Goal: Transaction & Acquisition: Purchase product/service

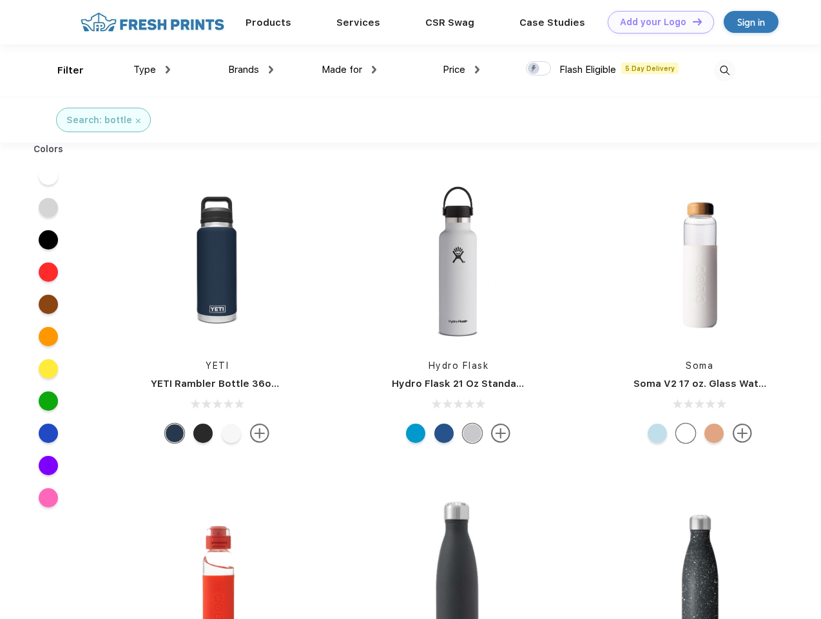
click at [656, 22] on link "Add your Logo Design Tool" at bounding box center [661, 22] width 106 height 23
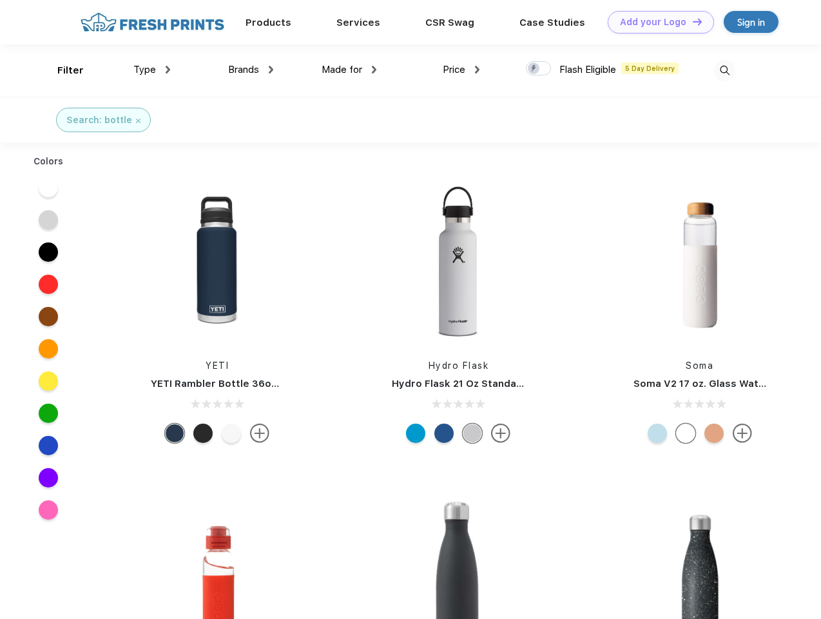
click at [0, 0] on div "Design Tool" at bounding box center [0, 0] width 0 height 0
click at [692, 21] on link "Add your Logo Design Tool" at bounding box center [661, 22] width 106 height 23
click at [62, 70] on div "Filter" at bounding box center [70, 70] width 26 height 15
click at [152, 70] on span "Type" at bounding box center [144, 70] width 23 height 12
click at [251, 70] on span "Brands" at bounding box center [243, 70] width 31 height 12
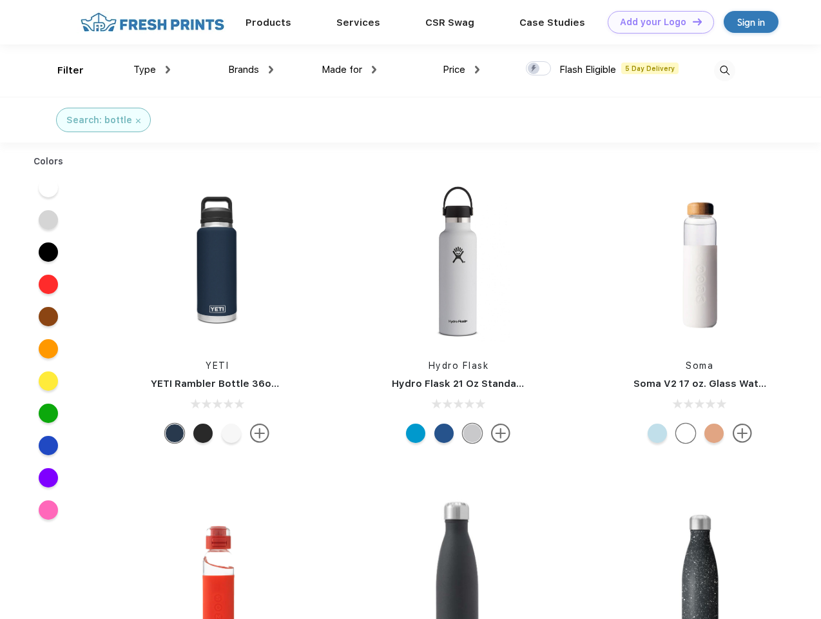
click at [349, 70] on span "Made for" at bounding box center [342, 70] width 41 height 12
click at [462, 70] on span "Price" at bounding box center [454, 70] width 23 height 12
click at [539, 69] on div at bounding box center [538, 68] width 25 height 14
click at [534, 69] on input "checkbox" at bounding box center [530, 65] width 8 height 8
click at [725, 70] on img at bounding box center [724, 70] width 21 height 21
